Goal: Check status: Check status

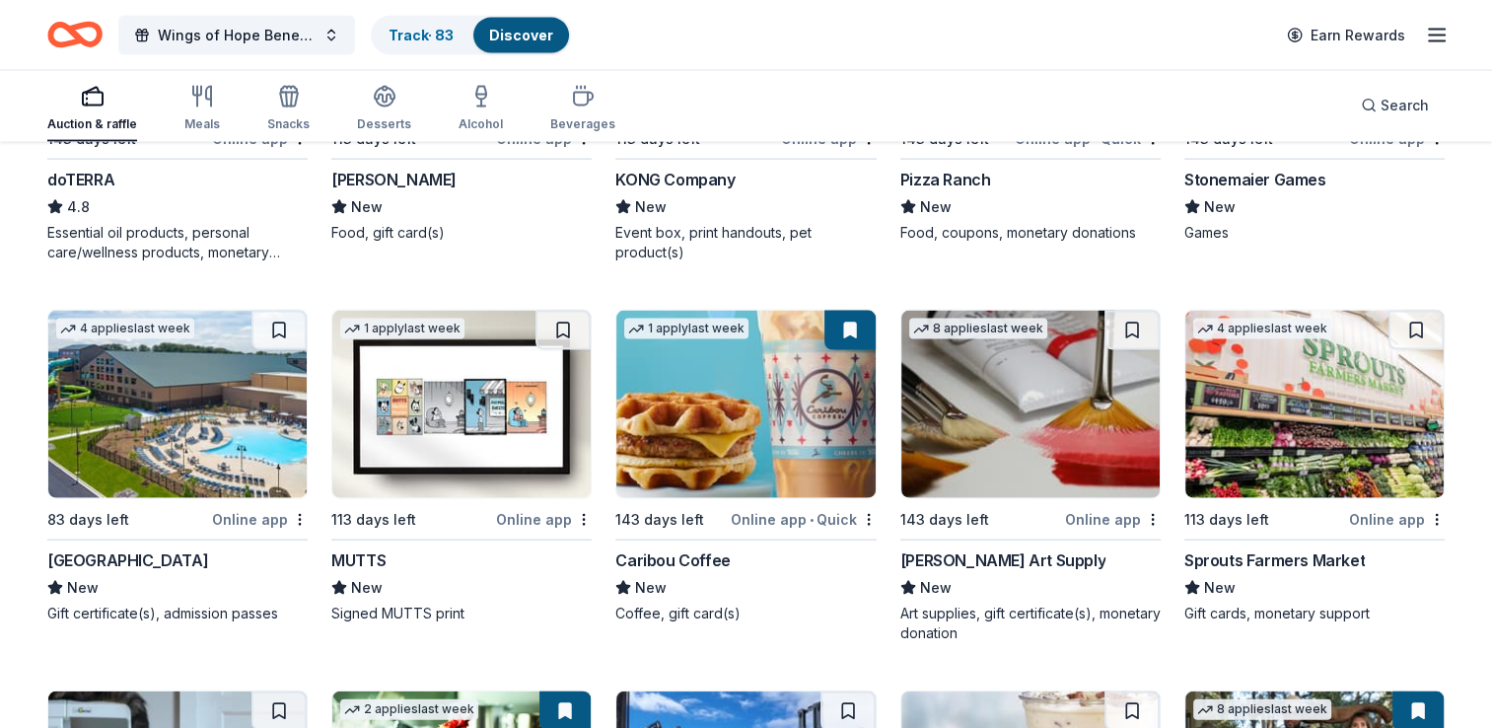
scroll to position [4301, 0]
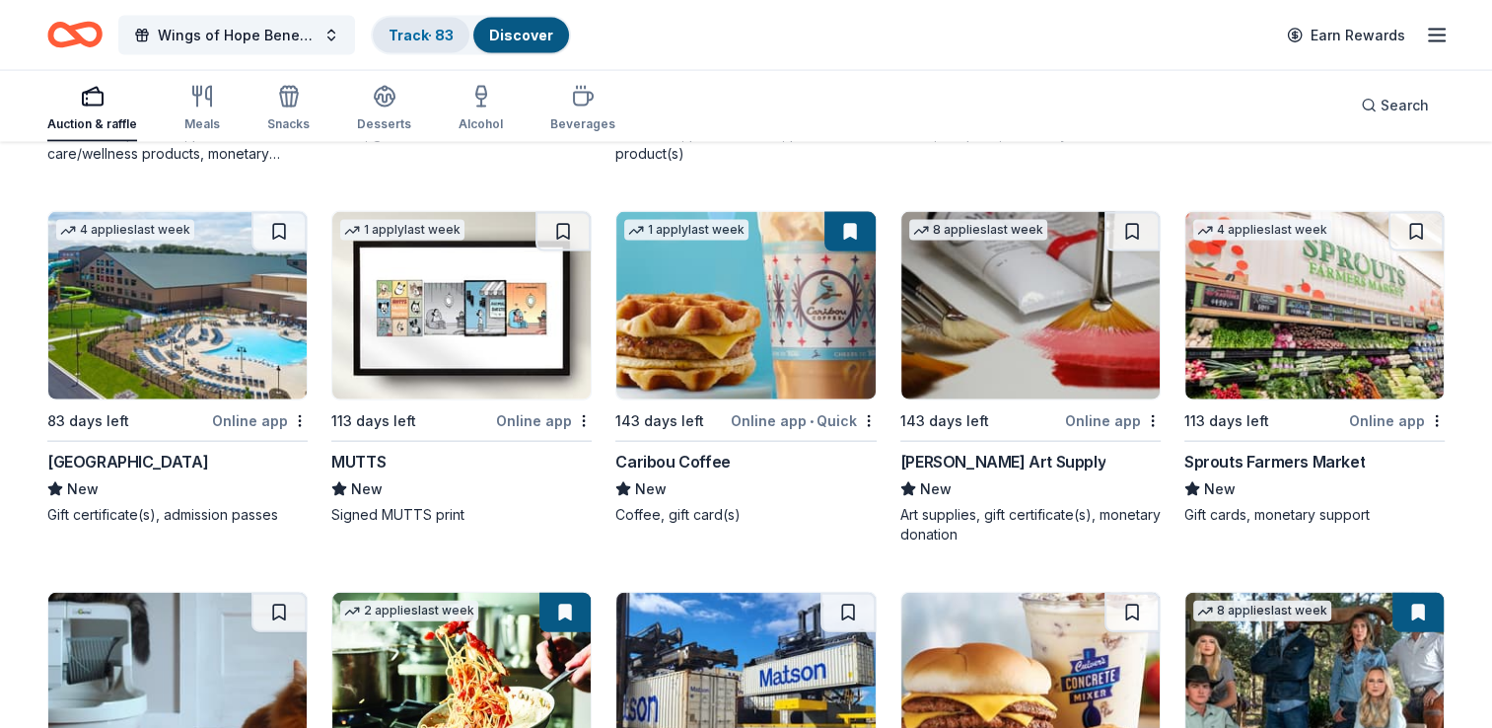
click at [428, 40] on link "Track · 83" at bounding box center [421, 35] width 65 height 17
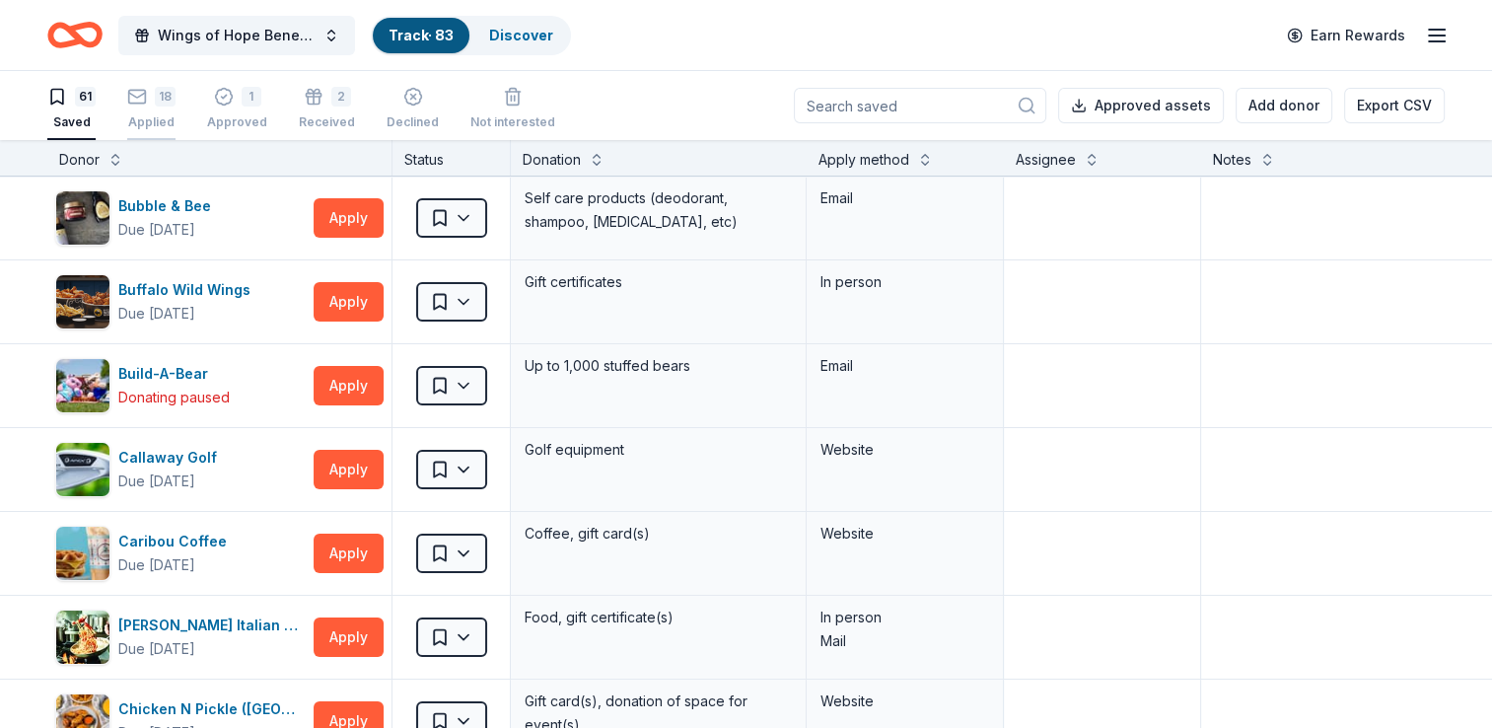
click at [138, 110] on div "18 Applied" at bounding box center [151, 108] width 48 height 43
